Goal: Understand process/instructions: Learn how to perform a task or action

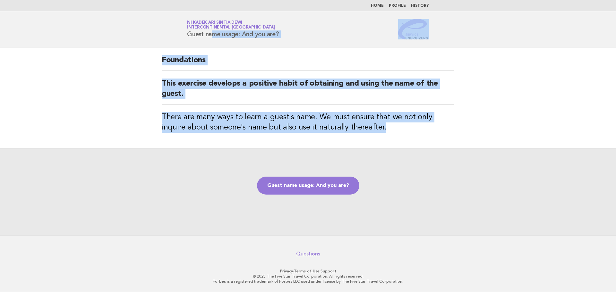
drag, startPoint x: 187, startPoint y: 34, endPoint x: 415, endPoint y: 126, distance: 245.2
click at [415, 126] on body "Home Profile History Service Energizers Ni Kadek Ari Sintia Dewi InterContinent…" at bounding box center [308, 146] width 616 height 292
copy body "Guest name usage: And you are? Foundations This exercise develops a positive ha…"
click at [321, 186] on link "Guest name usage: And you are?" at bounding box center [308, 186] width 102 height 18
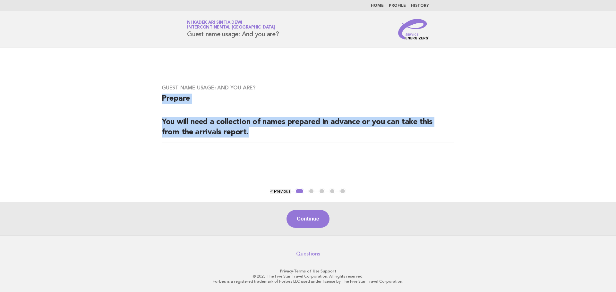
drag, startPoint x: 162, startPoint y: 96, endPoint x: 260, endPoint y: 133, distance: 104.1
click at [260, 133] on div "Guest name usage: And you are? Prepare You will need a collection of names prep…" at bounding box center [308, 117] width 308 height 81
copy div "Prepare You will need a collection of names prepared in advance or you can take…"
click at [306, 226] on button "Continue" at bounding box center [307, 219] width 43 height 18
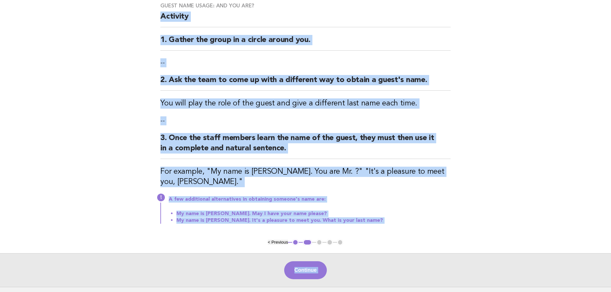
scroll to position [104, 0]
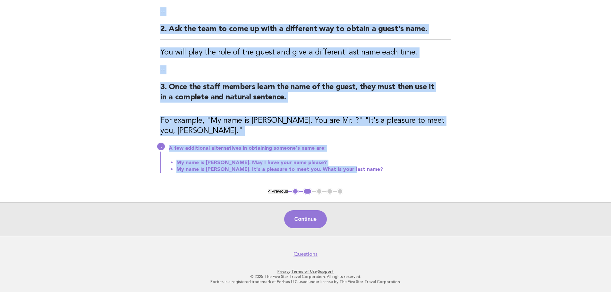
drag, startPoint x: 159, startPoint y: 69, endPoint x: 365, endPoint y: 169, distance: 228.7
click at [365, 169] on div "Guest name usage: And you are? Activity 1. Gather the group in a circle around …" at bounding box center [306, 66] width 306 height 244
copy div "Activity 1. Gather the group in a circle around you. -- 2. Ask the team to come…"
click at [305, 222] on button "Continue" at bounding box center [305, 219] width 43 height 18
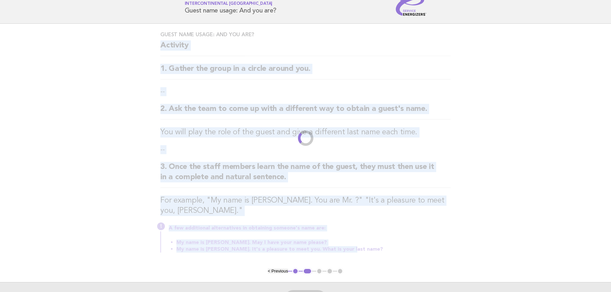
scroll to position [0, 0]
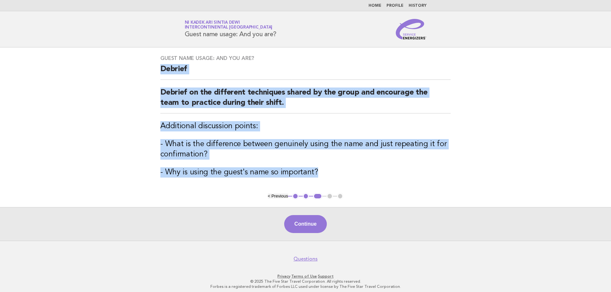
drag, startPoint x: 161, startPoint y: 67, endPoint x: 336, endPoint y: 182, distance: 209.7
click at [336, 182] on div "Guest name usage: And you are? [PERSON_NAME] on the different techniques shared…" at bounding box center [306, 120] width 306 height 146
copy div "Debrief Debrief on the different techniques shared by the group and encourage t…"
click at [314, 224] on button "Continue" at bounding box center [305, 224] width 43 height 18
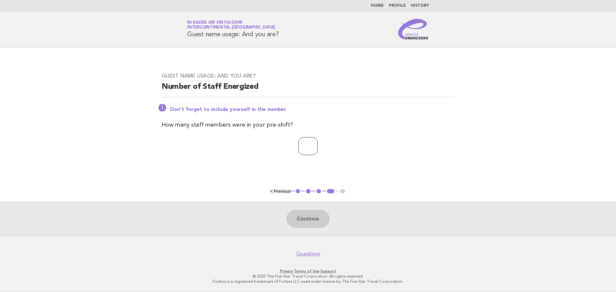
click at [306, 150] on input "number" at bounding box center [307, 146] width 19 height 18
type input "**"
click at [310, 215] on button "Continue" at bounding box center [307, 219] width 43 height 18
